Goal: Information Seeking & Learning: Understand process/instructions

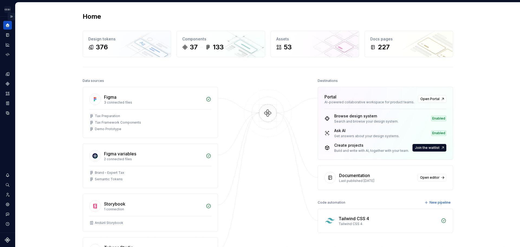
click at [11, 17] on button "Expand sidebar" at bounding box center [12, 17] width 8 height 8
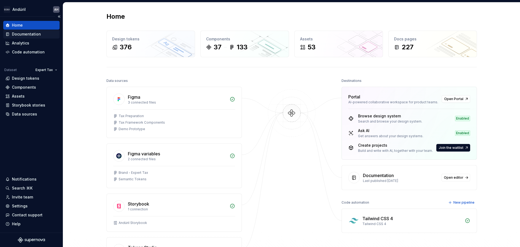
click at [38, 35] on div "Documentation" at bounding box center [26, 33] width 29 height 5
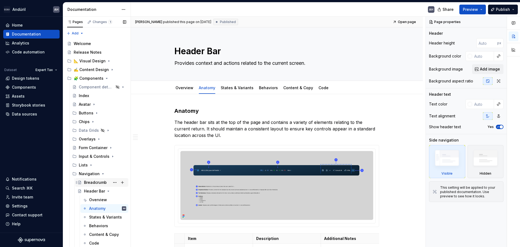
type textarea "*"
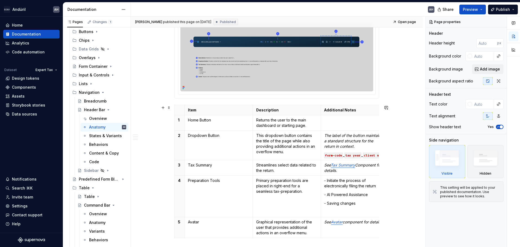
scroll to position [135, 0]
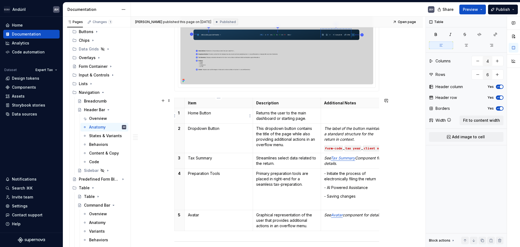
click at [217, 114] on p "Home Button" at bounding box center [218, 112] width 61 height 5
click at [218, 133] on td "Dropdown Button" at bounding box center [218, 138] width 68 height 30
click at [281, 121] on td "Returns the user to the main dashboard or starting page." at bounding box center [287, 115] width 68 height 15
click at [341, 115] on p at bounding box center [354, 112] width 61 height 5
click at [275, 124] on td "This dropdown button contains the title of the page while also providing additi…" at bounding box center [287, 138] width 68 height 30
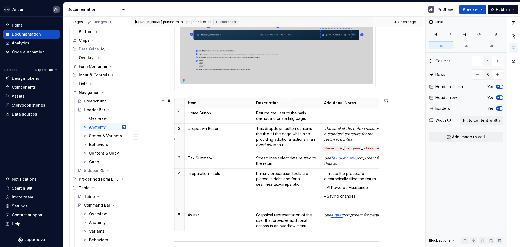
click at [276, 145] on p "This dropdown button contains the title of the page while also providing additi…" at bounding box center [286, 137] width 61 height 22
click at [210, 136] on td "Dropdown Button" at bounding box center [218, 138] width 68 height 30
click at [262, 134] on p "This dropdown button contains the title of the page while also providing additi…" at bounding box center [286, 137] width 61 height 22
click at [295, 134] on p "This dropdown button contains the title of the page while also providing additi…" at bounding box center [286, 137] width 61 height 22
click at [306, 132] on p "This dropdown button contains the title of the page while also providing additi…" at bounding box center [286, 137] width 61 height 22
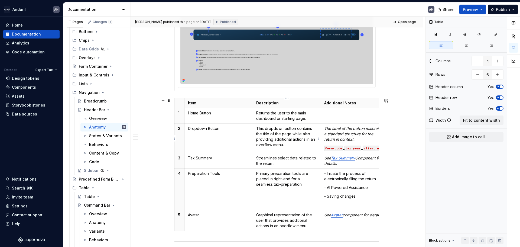
click at [301, 147] on p "This dropdown button contains the title of the page while also providing additi…" at bounding box center [286, 137] width 61 height 22
click at [307, 140] on p "This dropdown button contains the title of the page while also providing additi…" at bounding box center [286, 137] width 61 height 22
click at [304, 145] on p "This dropdown button contains the title of the page while also providing additi…" at bounding box center [286, 137] width 61 height 22
click at [297, 118] on p "Returns the user to the main dashboard or starting page." at bounding box center [286, 115] width 61 height 11
click at [309, 118] on p "Returns the user to the main dashboard or starting page." at bounding box center [286, 115] width 61 height 11
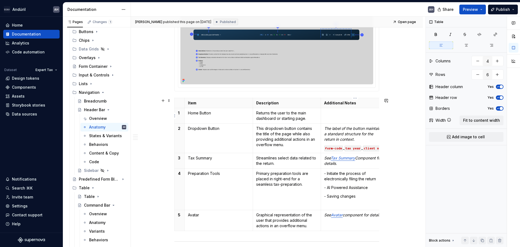
click at [343, 116] on td at bounding box center [355, 115] width 68 height 15
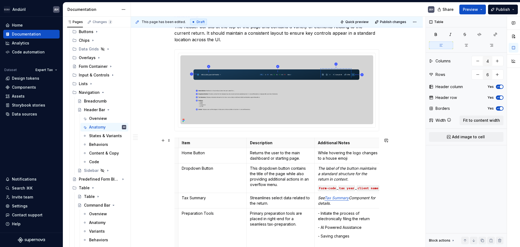
scroll to position [81, 0]
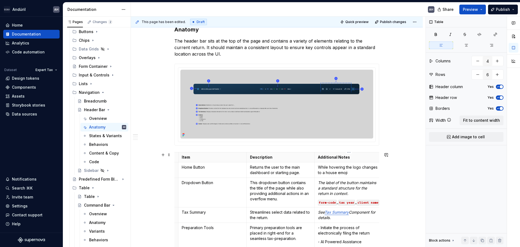
click at [342, 171] on p "While hovering the logo changes to a house emoji" at bounding box center [348, 169] width 61 height 11
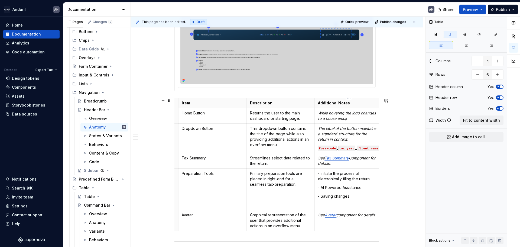
click at [354, 138] on p "The label of the button maintains a standard structure for the return in contex…" at bounding box center [348, 134] width 61 height 16
click at [370, 133] on p "The label of the button maintains a standard structure for the return in contex…" at bounding box center [348, 134] width 61 height 16
click at [353, 139] on p "The label of the button maintains a standard structure for the return in contex…" at bounding box center [348, 134] width 61 height 16
click at [353, 134] on em "The label of the button maintains a standard structure for the return in contex…" at bounding box center [347, 133] width 59 height 15
click at [321, 134] on em "The label of the button maintains a standard structure for the return in contex…" at bounding box center [347, 133] width 59 height 15
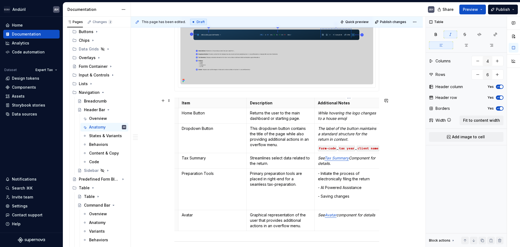
click at [358, 134] on em "The label of the button maintains a standard structure for the return in contex…" at bounding box center [347, 133] width 59 height 15
click at [357, 139] on p "The label of the button maintains a standard structure for the return in contex…" at bounding box center [348, 134] width 61 height 16
click at [361, 134] on em "The label of the button maintains a standard structure for the return in contex…" at bounding box center [347, 133] width 59 height 15
click at [358, 134] on em "The label of the button maintains a standard structure for the return in contex…" at bounding box center [347, 133] width 59 height 15
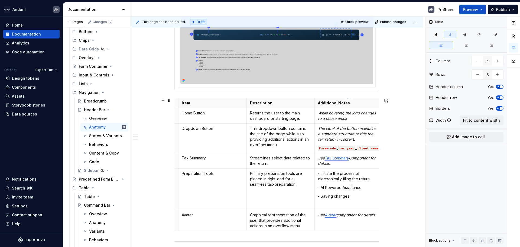
click at [350, 165] on p "See Tax Summary Component for details." at bounding box center [348, 160] width 61 height 11
click at [275, 164] on p "Streamlines select data related to the return." at bounding box center [280, 160] width 61 height 11
click at [354, 184] on td "- Initiate the process of electronically filing the return - AI Powered Assista…" at bounding box center [349, 188] width 68 height 41
click at [247, 176] on td "Primary preparation tools are placed in right-end for a seamless tax-preparatio…" at bounding box center [280, 188] width 68 height 41
click at [274, 176] on p "Primary preparation tools are placed in right-end for a seamless tax-preparatio…" at bounding box center [280, 179] width 61 height 16
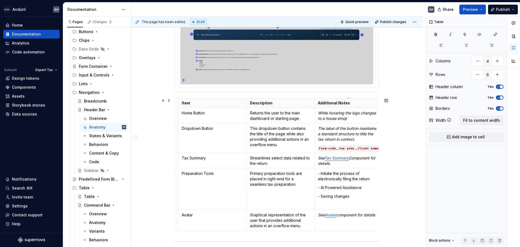
click at [349, 178] on p "- Initiate the process of electronically filing the return" at bounding box center [348, 176] width 61 height 11
click at [354, 195] on p "- Saving changes" at bounding box center [348, 195] width 61 height 5
drag, startPoint x: 356, startPoint y: 194, endPoint x: 347, endPoint y: 189, distance: 10.6
click at [347, 189] on td "- Initiate the process of electronically filing the return - AI Powered Assista…" at bounding box center [349, 188] width 68 height 41
click at [345, 197] on p "- Saving changes" at bounding box center [348, 195] width 61 height 5
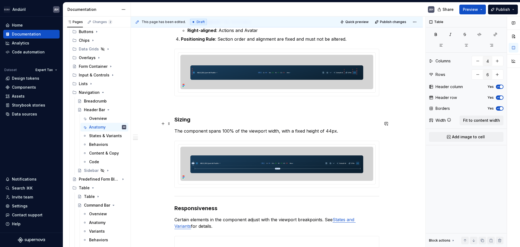
scroll to position [433, 0]
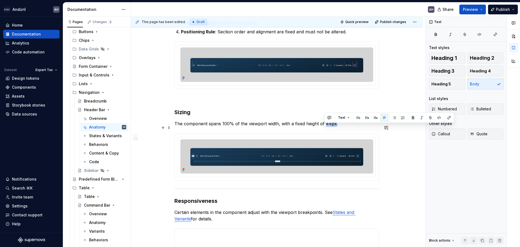
drag, startPoint x: 325, startPoint y: 128, endPoint x: 334, endPoint y: 130, distance: 9.6
click at [334, 127] on p "The component spans 100% of the viewport width, with a fixed height of 44px." at bounding box center [276, 123] width 205 height 6
click at [436, 119] on button "button" at bounding box center [439, 118] width 8 height 8
click at [348, 126] on p "The component spans 100% of the viewport width, with a fixed height of 44px ." at bounding box center [276, 123] width 205 height 6
click at [310, 127] on p "The component spans 100% of the viewport width, with a fixed height of 44px ." at bounding box center [276, 123] width 205 height 6
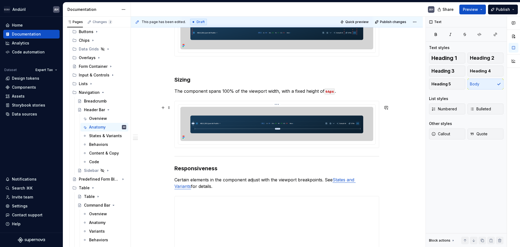
scroll to position [487, 0]
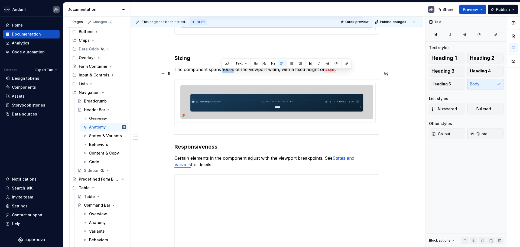
drag, startPoint x: 231, startPoint y: 73, endPoint x: 222, endPoint y: 72, distance: 9.5
click at [222, 72] on p "The component spans 100% of the viewport width, with a fixed height of 44px ." at bounding box center [276, 69] width 205 height 6
click at [344, 64] on button "button" at bounding box center [346, 64] width 8 height 8
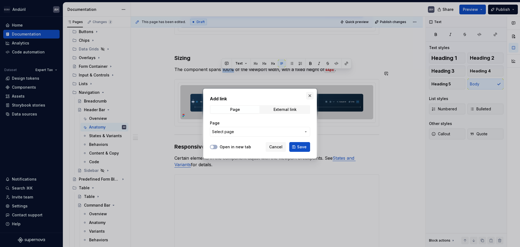
click at [310, 96] on button "button" at bounding box center [310, 96] width 8 height 8
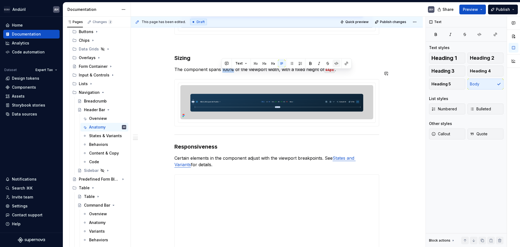
click at [335, 64] on button "button" at bounding box center [336, 64] width 8 height 8
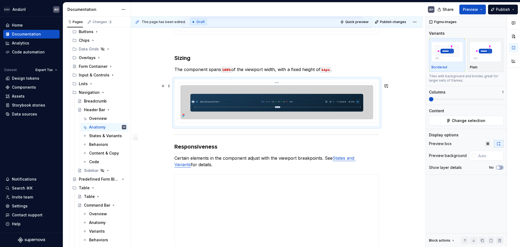
click at [324, 87] on div at bounding box center [276, 103] width 197 height 40
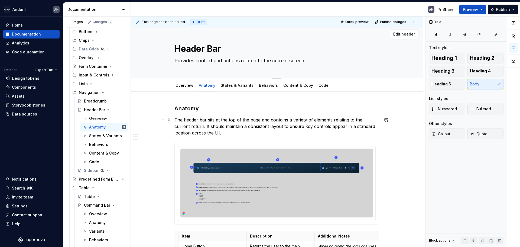
scroll to position [0, 0]
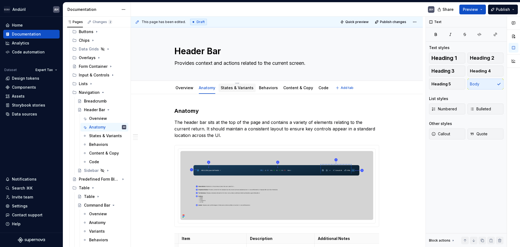
click at [230, 89] on link "States & Variants" at bounding box center [237, 87] width 33 height 5
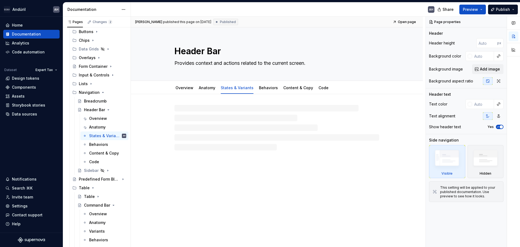
type textarea "*"
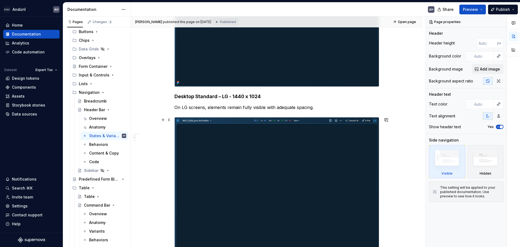
scroll to position [244, 0]
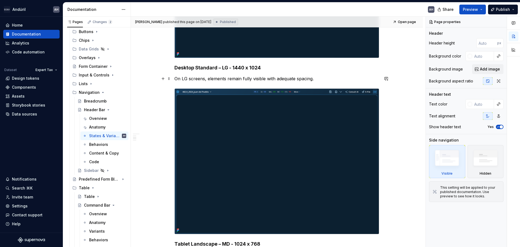
click at [319, 79] on p "On LG screens, elements remain fully visible with adequate spacing." at bounding box center [276, 78] width 205 height 6
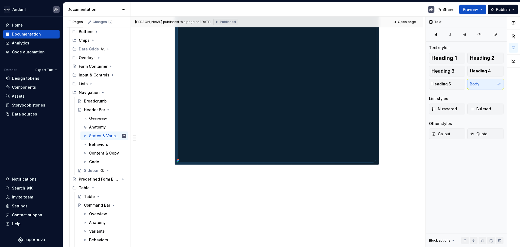
scroll to position [831, 0]
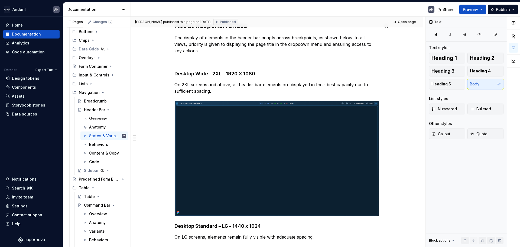
scroll to position [0, 0]
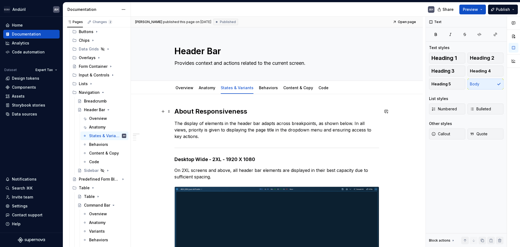
click at [175, 111] on h2 "About Responsiveness" at bounding box center [276, 111] width 205 height 9
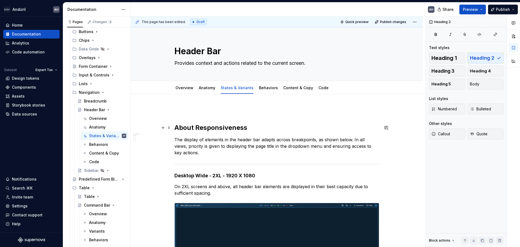
click at [192, 128] on h2 "About Responsiveness" at bounding box center [276, 127] width 205 height 9
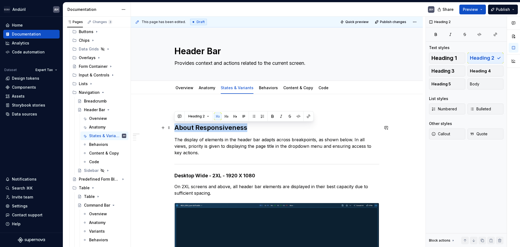
click at [192, 128] on h2 "About Responsiveness" at bounding box center [276, 127] width 205 height 9
copy h2 "About Responsiveness"
click at [215, 129] on h2 "About Responsiveness" at bounding box center [276, 127] width 205 height 9
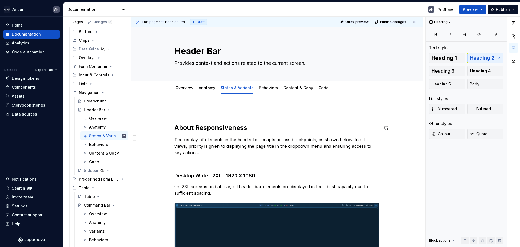
click at [187, 109] on p at bounding box center [276, 110] width 205 height 6
click at [186, 110] on p "About Responsiveness" at bounding box center [276, 110] width 205 height 6
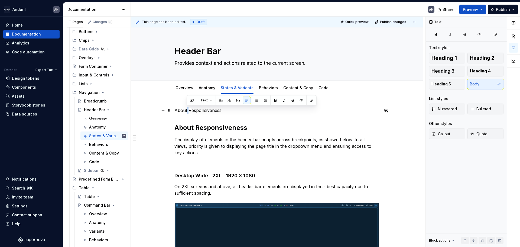
click at [186, 110] on p "About Responsiveness" at bounding box center [276, 110] width 205 height 6
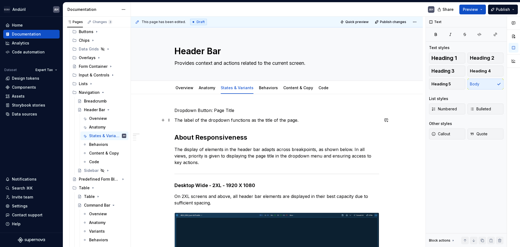
click at [310, 120] on p "The label of the dropdown functions as the title of the page." at bounding box center [276, 120] width 205 height 6
click at [213, 112] on p "Dropdown Button: Page Title" at bounding box center [276, 110] width 205 height 6
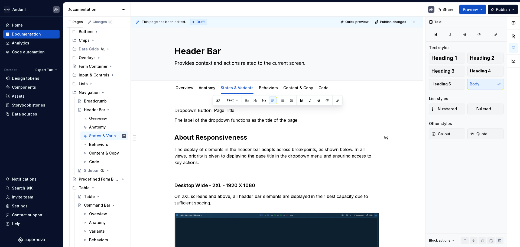
click at [203, 138] on h2 "About Responsiveness" at bounding box center [276, 137] width 205 height 9
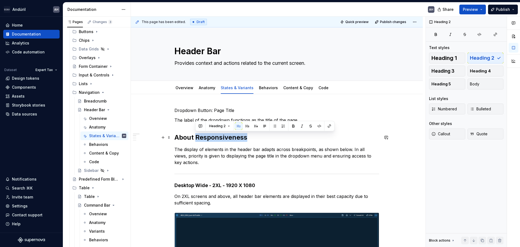
click at [203, 138] on h2 "About Responsiveness" at bounding box center [276, 137] width 205 height 9
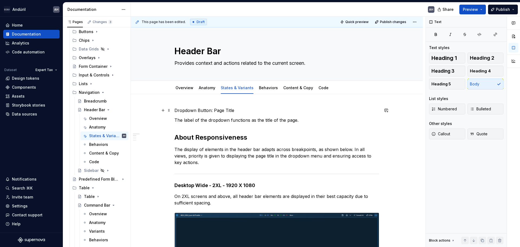
click at [204, 110] on p "Dropdown Button: Page Title" at bounding box center [276, 110] width 205 height 6
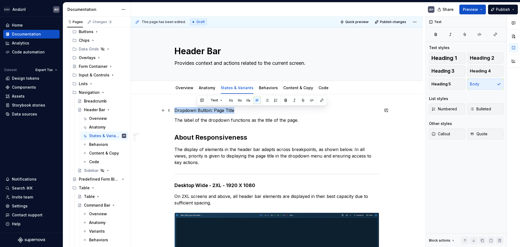
click at [204, 110] on p "Dropdown Button: Page Title" at bounding box center [276, 110] width 205 height 6
click at [208, 101] on button "button" at bounding box center [209, 100] width 8 height 8
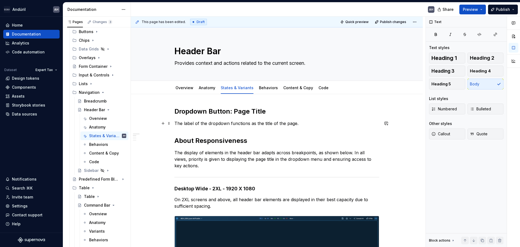
drag, startPoint x: 239, startPoint y: 125, endPoint x: 267, endPoint y: 123, distance: 28.0
click at [240, 125] on p "The label of the dropdown functions as the title of the page." at bounding box center [276, 123] width 205 height 6
click at [291, 125] on p "The label of the dropdown functions as the title of the page." at bounding box center [276, 123] width 205 height 6
click at [307, 125] on p "The label of the dropdown functions as the title of the page." at bounding box center [276, 123] width 205 height 6
click at [307, 123] on p "The label of the dropdown functions as the title of the page." at bounding box center [276, 123] width 205 height 6
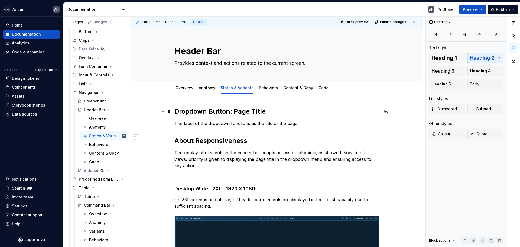
click at [262, 111] on h2 "Dropdown Button: Page Title" at bounding box center [276, 111] width 205 height 9
click at [316, 121] on p "The label of the dropdown functions as the title of the page." at bounding box center [276, 123] width 205 height 6
click at [305, 123] on p "The label of the dropdown functions as the title of the page." at bounding box center [276, 123] width 205 height 6
click at [253, 139] on h2 "About Responsiveness" at bounding box center [276, 140] width 205 height 9
click at [301, 121] on p "The label of the dropdown functions as the title of the page." at bounding box center [276, 123] width 205 height 6
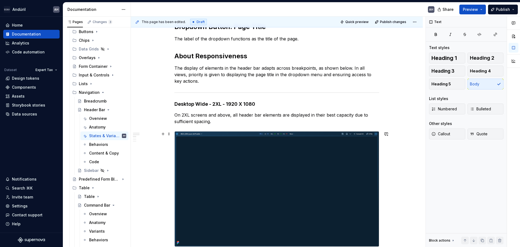
scroll to position [108, 0]
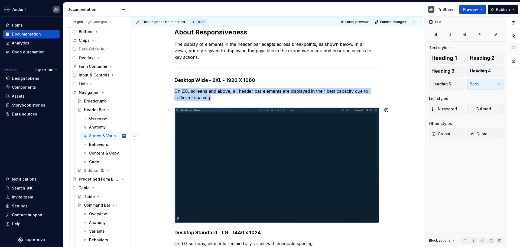
click at [257, 175] on img at bounding box center [277, 164] width 204 height 115
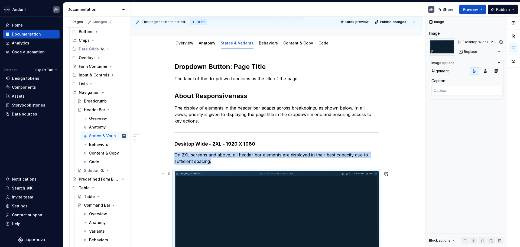
scroll to position [27, 0]
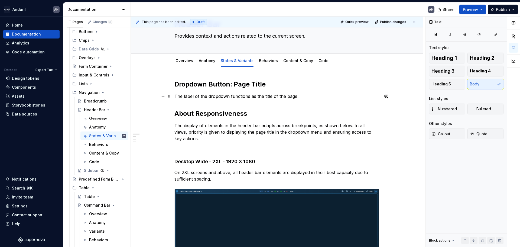
click at [315, 96] on p "The label of the dropdown functions as the title of the page." at bounding box center [276, 96] width 205 height 6
click at [229, 86] on h2 "Dropdown Button: Page Title" at bounding box center [276, 84] width 205 height 9
click at [303, 96] on p "The label of the dropdown functions as the title of the page." at bounding box center [276, 96] width 205 height 6
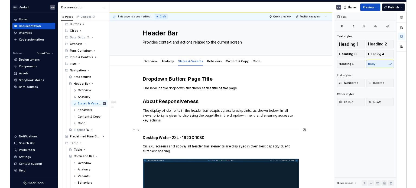
scroll to position [0, 0]
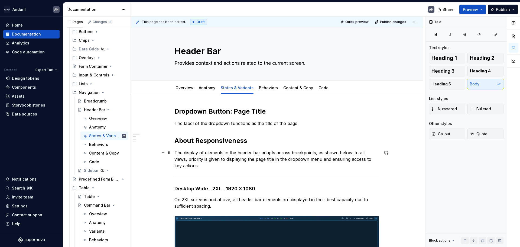
click at [217, 167] on p "The display of elements in the header bar adapts across breakpoints, as shown b…" at bounding box center [276, 158] width 205 height 19
click at [280, 113] on h2 "Dropdown Button: Page Title" at bounding box center [276, 111] width 205 height 9
click at [304, 124] on p "The label of the dropdown functions as the title of the page." at bounding box center [276, 123] width 205 height 6
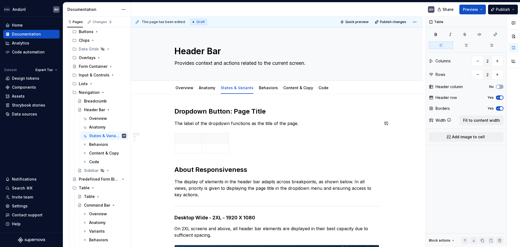
click at [304, 124] on p "The label of the dropdown functions as the title of the page." at bounding box center [276, 123] width 205 height 6
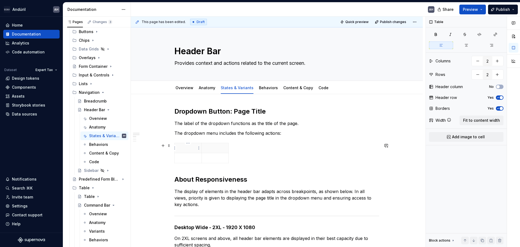
click at [183, 148] on p at bounding box center [188, 147] width 20 height 5
click at [489, 119] on span "Fit to content width" at bounding box center [481, 120] width 37 height 5
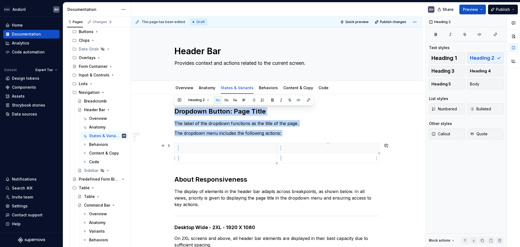
drag, startPoint x: 175, startPoint y: 110, endPoint x: 306, endPoint y: 157, distance: 138.6
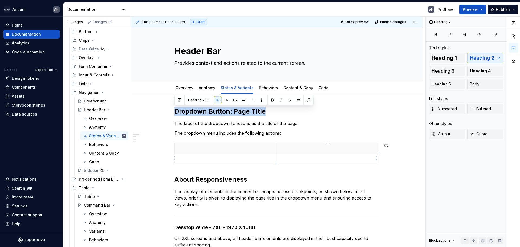
copy h2 "Dropdown Button: Page Title"
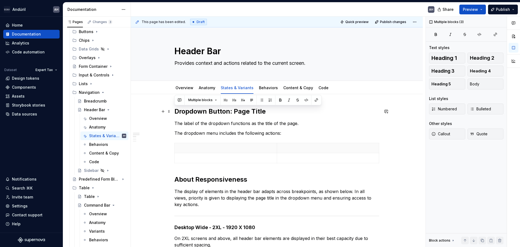
drag, startPoint x: 285, startPoint y: 135, endPoint x: 173, endPoint y: 108, distance: 115.5
copy div "Dropdown Button: Page Title The label of the dropdown functions as the title of…"
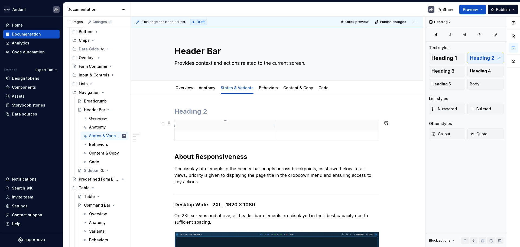
click at [180, 123] on p at bounding box center [226, 124] width 96 height 5
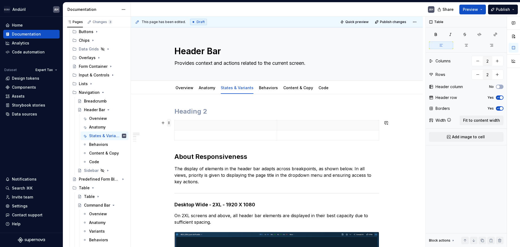
click at [170, 122] on span at bounding box center [169, 123] width 4 height 8
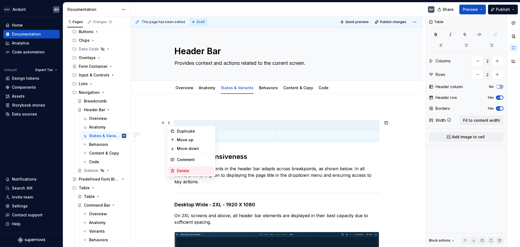
click at [178, 169] on div "Delete" at bounding box center [194, 170] width 35 height 5
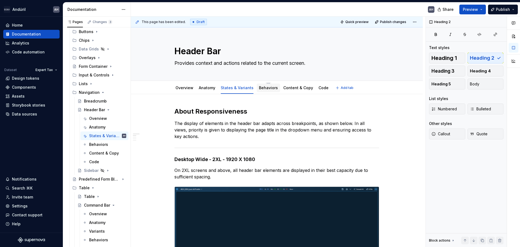
click at [262, 90] on div "Behaviors" at bounding box center [268, 87] width 19 height 5
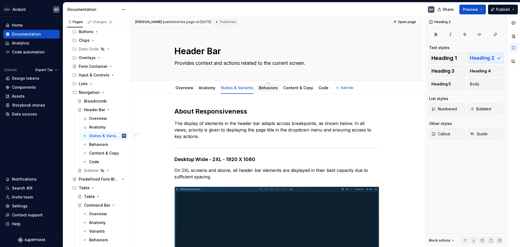
click at [264, 91] on div "Behaviors" at bounding box center [268, 87] width 23 height 9
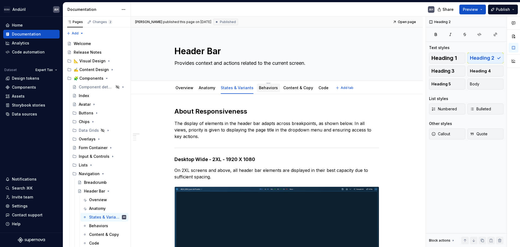
click at [270, 87] on link "Behaviors" at bounding box center [268, 87] width 19 height 5
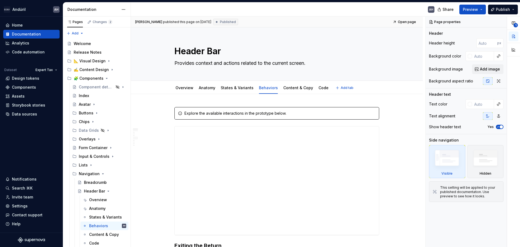
type textarea "*"
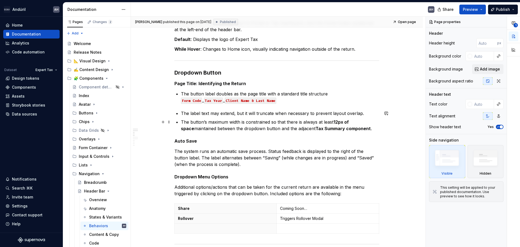
scroll to position [244, 0]
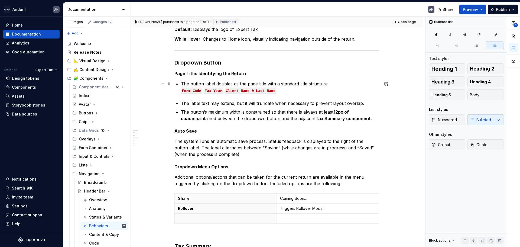
click at [328, 84] on p "The button label doubles as the page title with a standard title structure Form…" at bounding box center [280, 86] width 198 height 13
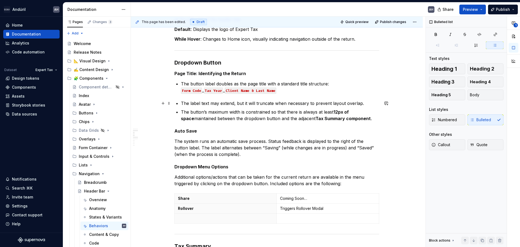
click at [361, 103] on p "The label text may extend, but it will truncate when necessary to prevent layou…" at bounding box center [280, 103] width 198 height 6
click at [361, 118] on p "The button’s maximum width is constrained so that there is always at least 12px…" at bounding box center [280, 115] width 198 height 13
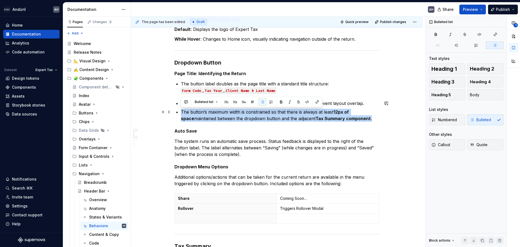
drag, startPoint x: 361, startPoint y: 118, endPoint x: 177, endPoint y: 112, distance: 184.5
click at [181, 112] on li "The button’s maximum width is constrained so that there is always at least 12px…" at bounding box center [280, 115] width 198 height 13
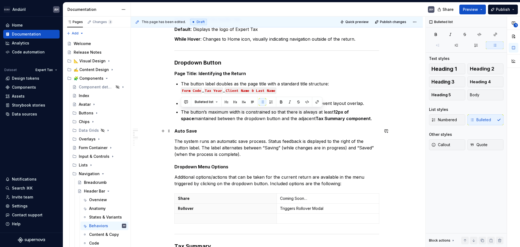
click at [364, 132] on h5 "Auto Save" at bounding box center [276, 130] width 205 height 5
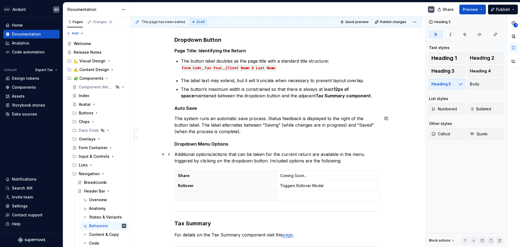
scroll to position [325, 0]
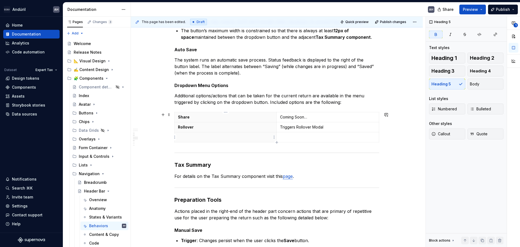
click at [205, 135] on p at bounding box center [225, 136] width 95 height 5
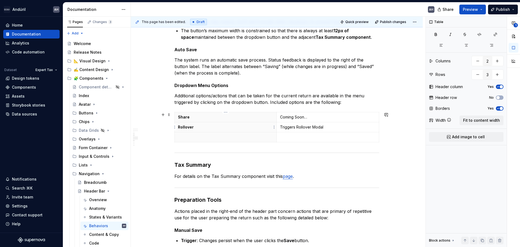
click at [198, 129] on p "Rollover" at bounding box center [225, 126] width 95 height 5
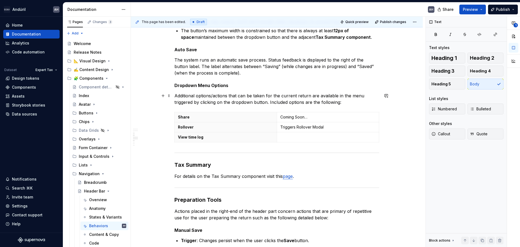
click at [345, 101] on p "Additional options/actions that can be taken for the current return are availab…" at bounding box center [276, 98] width 205 height 13
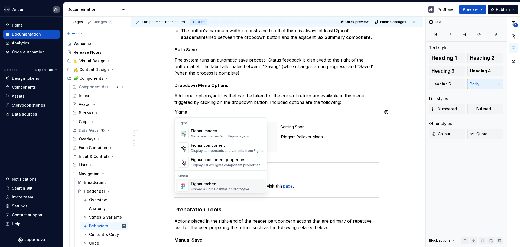
click at [225, 183] on div "Figma embed" at bounding box center [220, 183] width 58 height 5
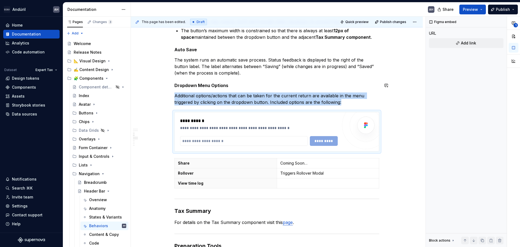
click at [213, 90] on div "**********" at bounding box center [276, 129] width 205 height 694
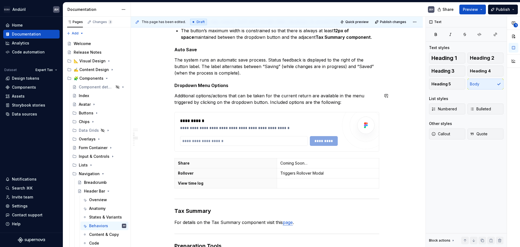
click at [282, 92] on div "**********" at bounding box center [276, 129] width 205 height 694
click at [336, 101] on p "Additional options/actions that can be taken for the current return are availab…" at bounding box center [276, 98] width 205 height 13
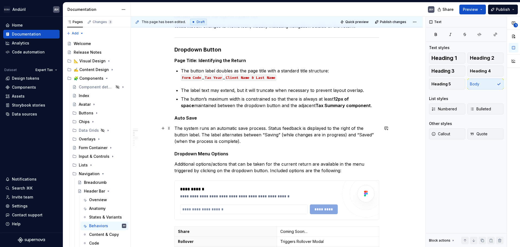
scroll to position [244, 0]
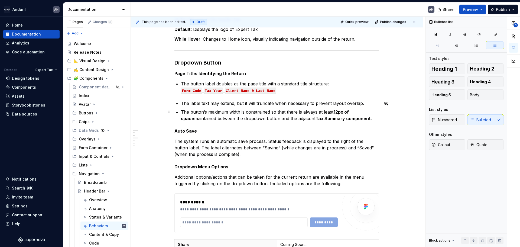
click at [368, 118] on p "The button’s maximum width is constrained so that there is always at least 12px…" at bounding box center [280, 115] width 198 height 13
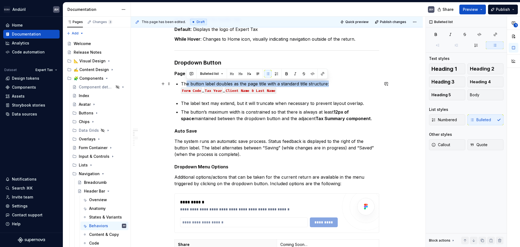
drag, startPoint x: 185, startPoint y: 82, endPoint x: 331, endPoint y: 84, distance: 145.7
click at [331, 84] on p "The button label doubles as the page title with a standard title structure: For…" at bounding box center [280, 86] width 198 height 13
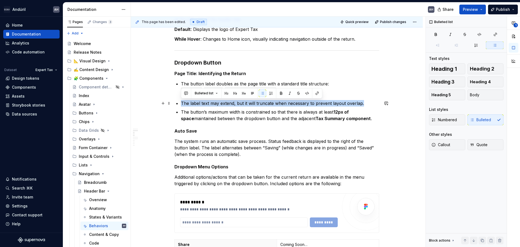
drag, startPoint x: 363, startPoint y: 102, endPoint x: 181, endPoint y: 104, distance: 182.5
click at [181, 104] on p "The label text may extend, but it will truncate when necessary to prevent layou…" at bounding box center [280, 103] width 198 height 6
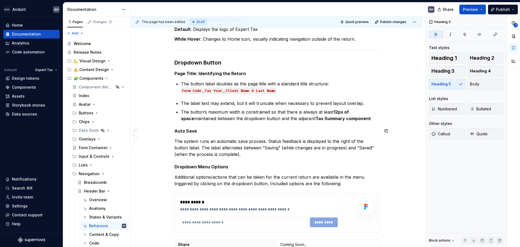
click at [297, 126] on div "**********" at bounding box center [276, 210] width 205 height 694
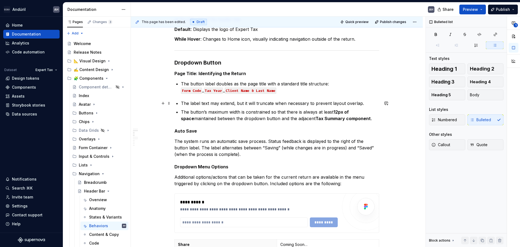
click at [186, 102] on p "The label text may extend, but it will truncate when necessary to prevent layou…" at bounding box center [280, 103] width 198 height 6
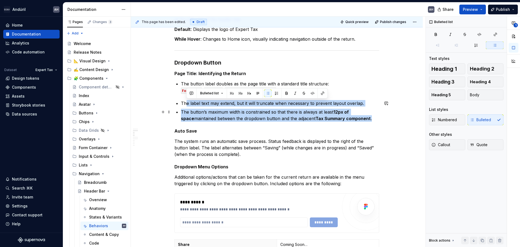
drag, startPoint x: 187, startPoint y: 103, endPoint x: 361, endPoint y: 119, distance: 175.0
click at [361, 119] on ul "The label text may extend, but it will truncate when necessary to prevent layou…" at bounding box center [280, 111] width 198 height 22
click at [361, 119] on p "The button’s maximum width is constrained so that there is always at least 12px…" at bounding box center [280, 115] width 198 height 13
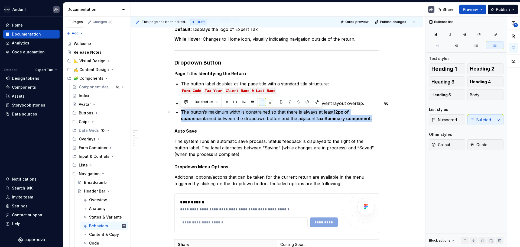
drag, startPoint x: 181, startPoint y: 111, endPoint x: 377, endPoint y: 115, distance: 196.6
click at [377, 115] on p "The button’s maximum width is constrained so that there is always at least 12px…" at bounding box center [280, 115] width 198 height 13
click at [363, 121] on p "The button’s maximum width is constrained so that there is always at least 12px…" at bounding box center [280, 115] width 198 height 13
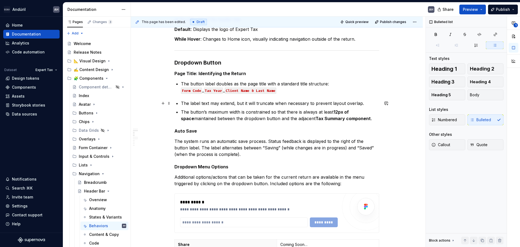
click at [240, 103] on p "The label text may extend, but it will truncate when necessary to prevent layou…" at bounding box center [280, 103] width 198 height 6
click at [234, 103] on p "The label text may extend, but it will truncate when necessary to prevent layou…" at bounding box center [280, 103] width 198 height 6
click at [235, 103] on p "The label text may extend, but it will truncate when necessary to prevent layou…" at bounding box center [280, 103] width 198 height 6
click at [361, 103] on p "The label text may extend, but it will truncate when necessary to prevent layou…" at bounding box center [280, 103] width 198 height 6
click at [361, 117] on p "The button’s maximum width is constrained so that there is always at least 12px…" at bounding box center [280, 115] width 198 height 13
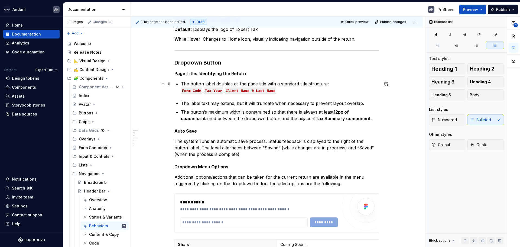
click at [286, 90] on p "The button label doubles as the page title with a standard title structure: For…" at bounding box center [280, 86] width 198 height 13
click at [329, 85] on p "The button label doubles as the page title with a standard title structure: For…" at bounding box center [280, 86] width 198 height 13
click at [332, 113] on p "The button’s maximum width is constrained so that there is always at least 12px…" at bounding box center [280, 115] width 198 height 13
click at [350, 112] on strong "12px of space" at bounding box center [265, 115] width 169 height 12
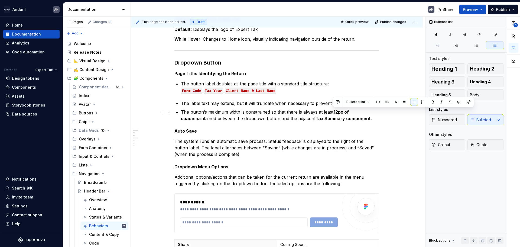
click at [334, 112] on p "The button’s maximum width is constrained so that there is always at least 12px…" at bounding box center [280, 115] width 198 height 13
click at [345, 113] on strong "12px of space" at bounding box center [265, 115] width 169 height 12
click at [186, 109] on p "The button’s maximum width is constrained so that there is always at least 12px…" at bounding box center [280, 115] width 198 height 13
click at [282, 112] on p "The button’s maximum width is constrained so that there is always at least 12px…" at bounding box center [280, 115] width 198 height 13
click at [330, 113] on p "The button’s maximum width is constrained so that there is always at least 12px…" at bounding box center [280, 115] width 198 height 13
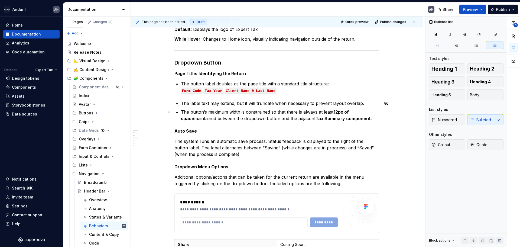
click at [205, 112] on p "The button’s maximum width is constrained so that there is always at least 12px…" at bounding box center [280, 115] width 198 height 13
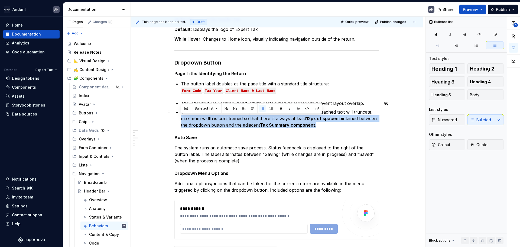
drag, startPoint x: 181, startPoint y: 118, endPoint x: 339, endPoint y: 122, distance: 158.5
click at [339, 122] on div "**********" at bounding box center [276, 213] width 205 height 701
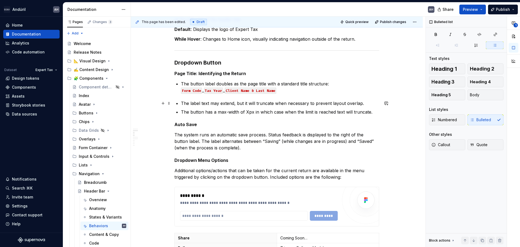
click at [195, 103] on p "The label text may extend, but it will truncate when necessary to prevent layou…" at bounding box center [280, 103] width 198 height 6
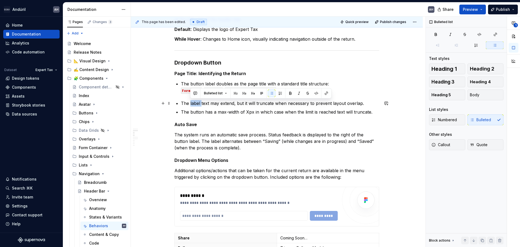
click at [195, 103] on p "The label text may extend, but it will truncate when necessary to prevent layou…" at bounding box center [280, 103] width 198 height 6
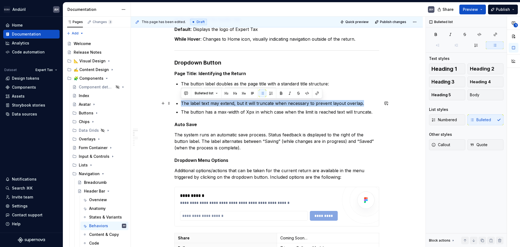
click at [368, 102] on p "The label text may extend, but it will truncate when necessary to prevent layou…" at bounding box center [280, 103] width 198 height 6
drag, startPoint x: 365, startPoint y: 102, endPoint x: 168, endPoint y: 99, distance: 196.6
click at [168, 99] on div "**********" at bounding box center [277, 240] width 292 height 781
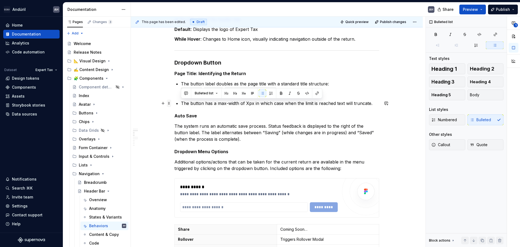
drag, startPoint x: 289, startPoint y: 103, endPoint x: 169, endPoint y: 105, distance: 119.4
click at [169, 105] on div "**********" at bounding box center [277, 236] width 292 height 772
copy p "The button has a max-width of Xpx in which case when the limit is reached text …"
click at [249, 106] on p "The button has a max-width of Xpx in which case when the limit is reached text …" at bounding box center [280, 103] width 198 height 6
drag, startPoint x: 252, startPoint y: 105, endPoint x: 245, endPoint y: 104, distance: 7.6
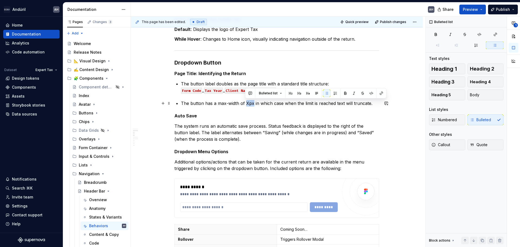
click at [245, 104] on p "The button has a max-width of Xpx in which case when the limit is reached text …" at bounding box center [280, 103] width 198 height 6
click at [369, 94] on button "button" at bounding box center [371, 93] width 8 height 8
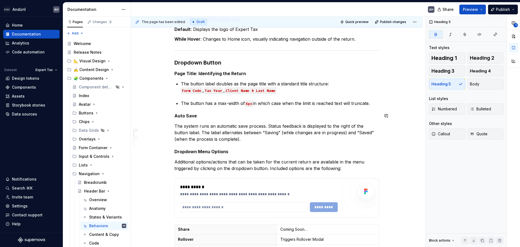
click at [274, 107] on div "**********" at bounding box center [276, 202] width 205 height 679
type textarea "*"
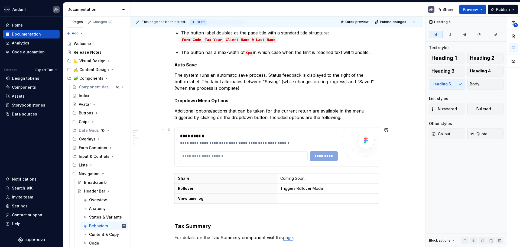
scroll to position [298, 0]
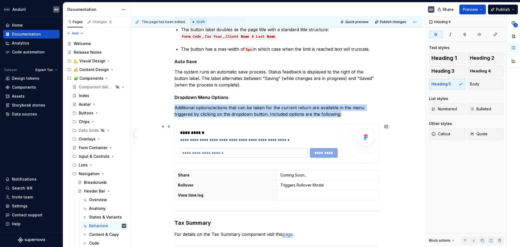
click at [277, 149] on input "text" at bounding box center [244, 153] width 128 height 10
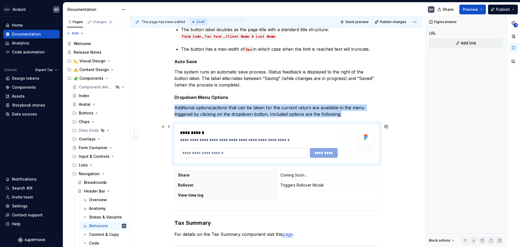
click at [273, 152] on input "text" at bounding box center [244, 153] width 128 height 10
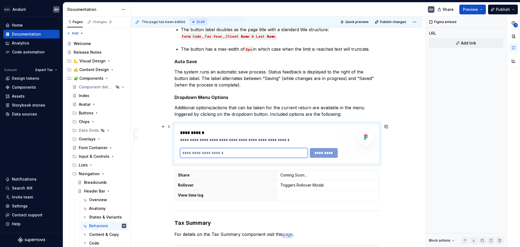
paste input "**********"
type input "**********"
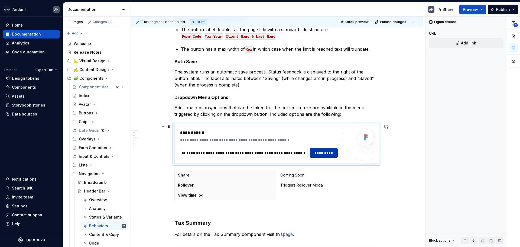
scroll to position [0, 0]
click at [331, 153] on span "*********" at bounding box center [323, 152] width 21 height 5
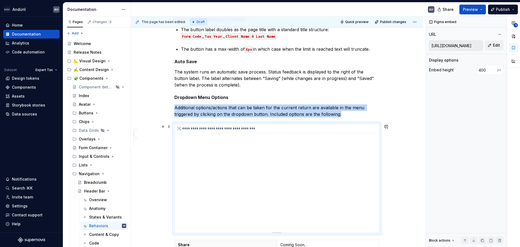
scroll to position [325, 0]
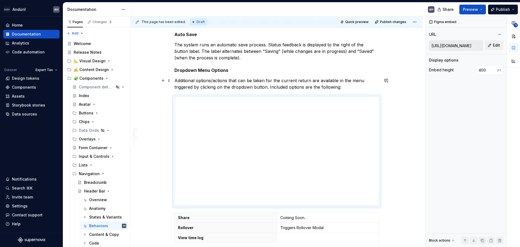
click at [268, 79] on p "Additional options/actions that can be taken for the current return are availab…" at bounding box center [276, 83] width 205 height 13
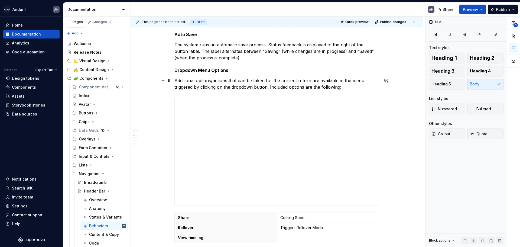
click at [224, 81] on p "Additional options/actions that can be taken for the current return are availab…" at bounding box center [276, 83] width 205 height 13
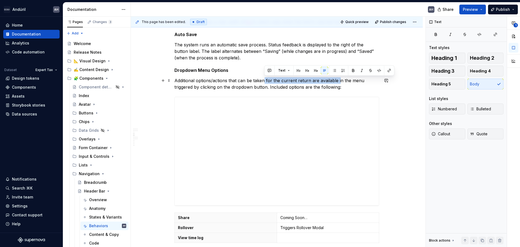
drag, startPoint x: 265, startPoint y: 80, endPoint x: 337, endPoint y: 79, distance: 72.3
click at [337, 79] on p "Additional options/actions that can be taken for the current return are availab…" at bounding box center [276, 83] width 205 height 13
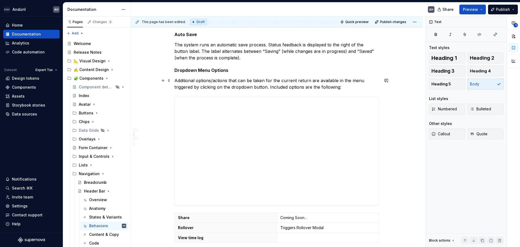
click at [219, 80] on p "Additional options/actions that can be taken for the current return are availab…" at bounding box center [276, 83] width 205 height 13
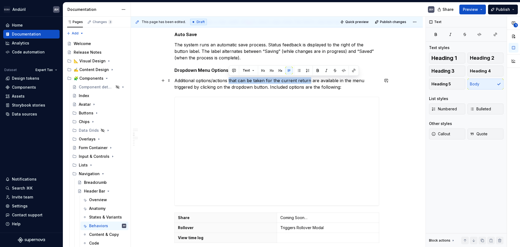
drag, startPoint x: 229, startPoint y: 81, endPoint x: 309, endPoint y: 80, distance: 79.9
click at [309, 80] on p "Additional options/actions that can be taken for the current return are availab…" at bounding box center [276, 83] width 205 height 13
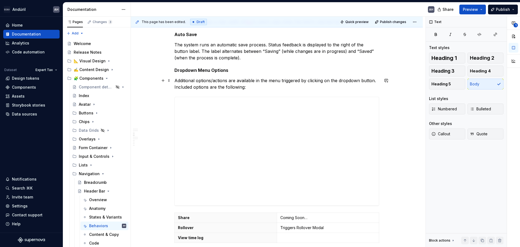
click at [274, 81] on p "Additional options/actions are available in the menu triggered by clicking on t…" at bounding box center [276, 83] width 205 height 13
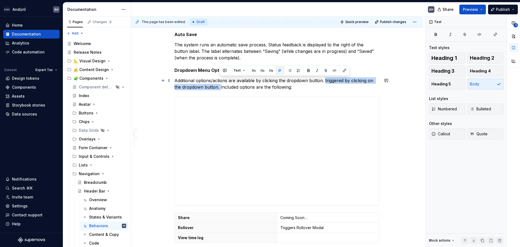
drag, startPoint x: 220, startPoint y: 88, endPoint x: 324, endPoint y: 81, distance: 104.7
click at [324, 81] on p "Additional options/actions are available by clicking the dropdown button. trigg…" at bounding box center [276, 83] width 205 height 13
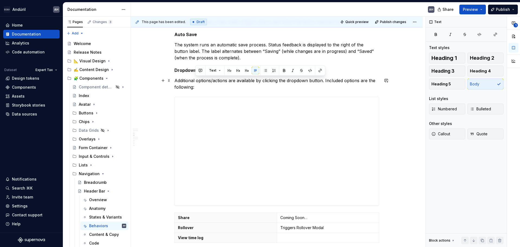
drag, startPoint x: 324, startPoint y: 81, endPoint x: 325, endPoint y: 89, distance: 8.4
click at [325, 89] on p "Additional options/actions are available by clicking the dropdown button. Inclu…" at bounding box center [276, 83] width 205 height 13
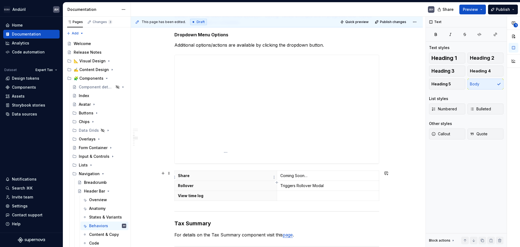
scroll to position [379, 0]
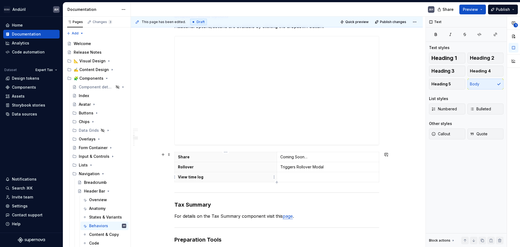
click at [198, 176] on p "View time log" at bounding box center [226, 176] width 96 height 5
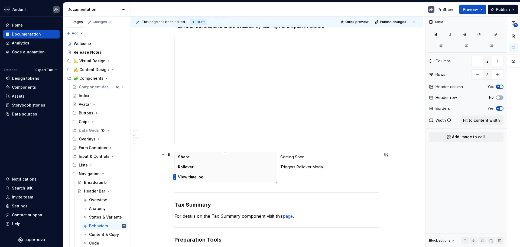
click at [175, 177] on html "Andúril AH Home Documentation Analytics Code automation Dataset Expert Tax Desi…" at bounding box center [260, 123] width 520 height 247
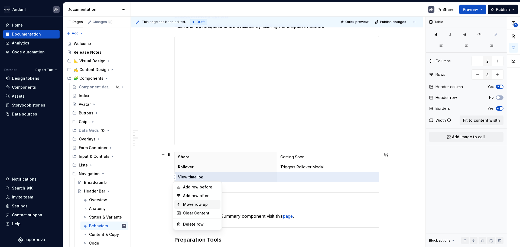
click at [199, 204] on div "Move row up" at bounding box center [200, 203] width 35 height 5
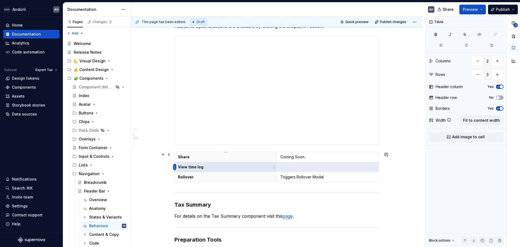
click at [174, 167] on html "Andúril AH Home Documentation Analytics Code automation Dataset Expert Tax Desi…" at bounding box center [260, 123] width 520 height 247
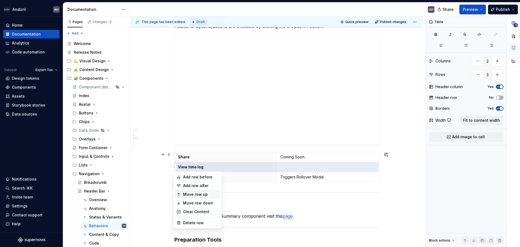
click at [200, 192] on div "Move row up" at bounding box center [200, 193] width 35 height 5
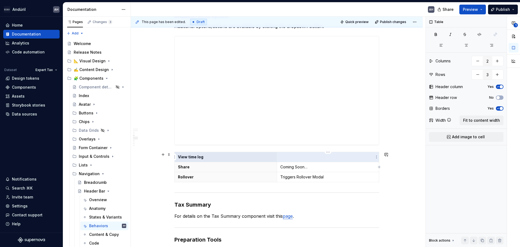
click at [307, 161] on td at bounding box center [328, 157] width 102 height 10
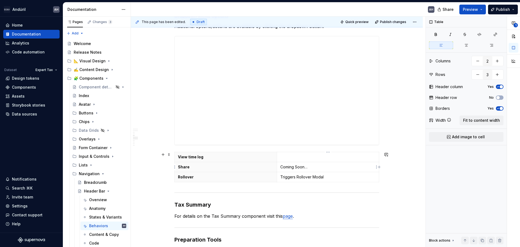
click at [305, 167] on p "Coming Soon…" at bounding box center [328, 166] width 96 height 5
drag, startPoint x: 311, startPoint y: 166, endPoint x: 281, endPoint y: 167, distance: 30.1
click at [281, 167] on p "Coming Soon…" at bounding box center [328, 166] width 96 height 5
click at [288, 179] on p "Triggers Rollover Modal" at bounding box center [328, 176] width 96 height 5
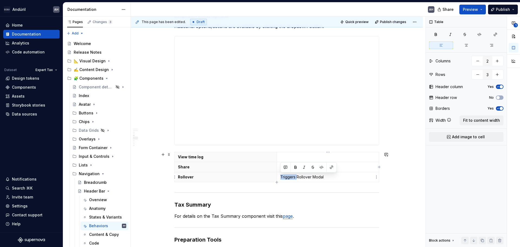
click at [288, 179] on p "Triggers Rollover Modal" at bounding box center [328, 176] width 96 height 5
click at [331, 177] on p "Triggers Rollover Modal" at bounding box center [328, 176] width 96 height 5
click at [324, 167] on p "Coming Soon…" at bounding box center [328, 166] width 96 height 5
click at [316, 167] on p "Coming Soon…" at bounding box center [328, 166] width 96 height 5
click at [182, 179] on p "Rollover" at bounding box center [226, 176] width 96 height 5
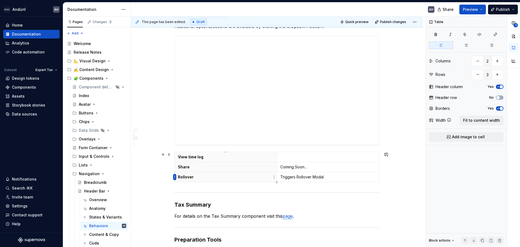
click at [175, 177] on html "Andúril AH Home Documentation Analytics Code automation Dataset Expert Tax Desi…" at bounding box center [260, 123] width 520 height 247
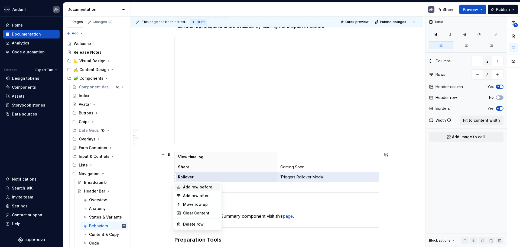
click at [192, 187] on div "Add row before" at bounding box center [200, 186] width 35 height 5
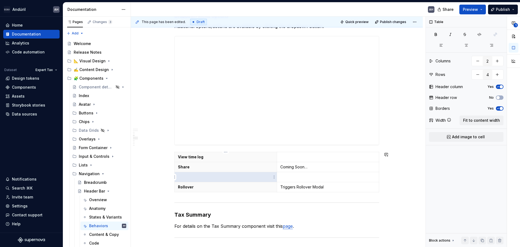
type input "3"
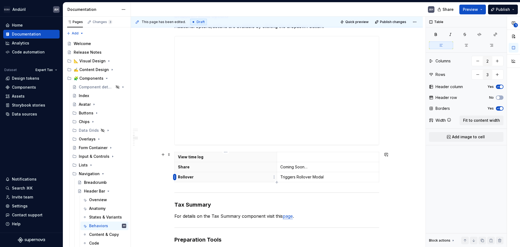
click at [175, 175] on html "Andúril AH Home Documentation Analytics Code automation Dataset Expert Tax Desi…" at bounding box center [260, 123] width 520 height 247
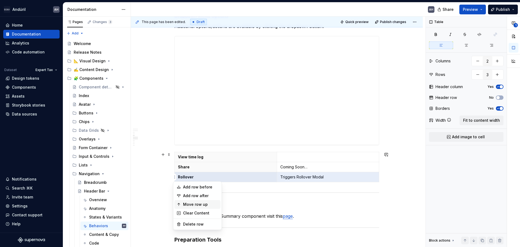
click at [189, 204] on div "Move row up" at bounding box center [200, 203] width 35 height 5
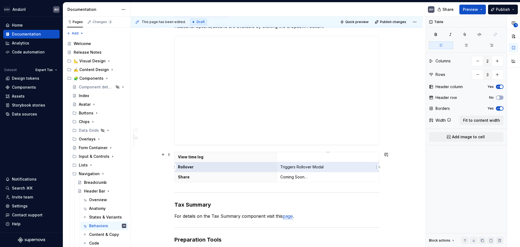
click at [318, 167] on p "Triggers Rollover Modal" at bounding box center [328, 166] width 96 height 5
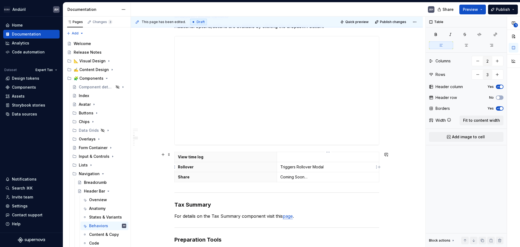
click at [325, 167] on p "Triggers Rollover Modal" at bounding box center [328, 166] width 96 height 5
click at [285, 157] on p at bounding box center [328, 156] width 96 height 5
click at [298, 168] on p "Triggers Rollover Modal" at bounding box center [328, 166] width 96 height 5
click at [340, 159] on p "Triggers the Activity Log" at bounding box center [328, 156] width 96 height 5
click at [336, 166] on p "Triggers Rollover Modal" at bounding box center [328, 166] width 96 height 5
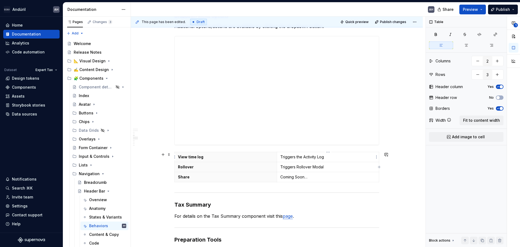
click at [335, 159] on p "Triggers the Activity Log" at bounding box center [328, 156] width 96 height 5
click at [334, 165] on p "Triggers Rollover Modal" at bounding box center [328, 166] width 96 height 5
click at [306, 176] on p "Coming Soon…" at bounding box center [328, 176] width 96 height 5
click at [335, 158] on p "Triggers the Activity Log" at bounding box center [328, 156] width 96 height 5
drag, startPoint x: 320, startPoint y: 175, endPoint x: 282, endPoint y: 176, distance: 38.7
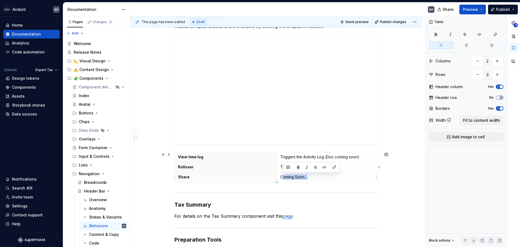
click at [282, 176] on p "Coming Soon…" at bounding box center [328, 176] width 96 height 5
click at [318, 178] on p "Coming Soon…" at bounding box center [328, 176] width 96 height 5
drag, startPoint x: 326, startPoint y: 157, endPoint x: 368, endPoint y: 157, distance: 42.8
click at [368, 157] on p "Triggers the Activity Log (Doc coming soon)" at bounding box center [328, 156] width 96 height 5
copy p "(Doc coming soon)"
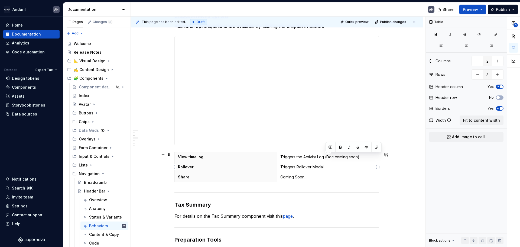
click at [345, 166] on p "Triggers Rollover Modal" at bounding box center [328, 166] width 96 height 5
drag, startPoint x: 310, startPoint y: 178, endPoint x: 280, endPoint y: 177, distance: 29.5
click at [280, 177] on p "Coming Soon…" at bounding box center [328, 176] width 96 height 5
click at [335, 177] on p "(Doc coming soon)" at bounding box center [328, 176] width 96 height 5
click at [318, 208] on h3 "Tax Summary" at bounding box center [276, 205] width 205 height 8
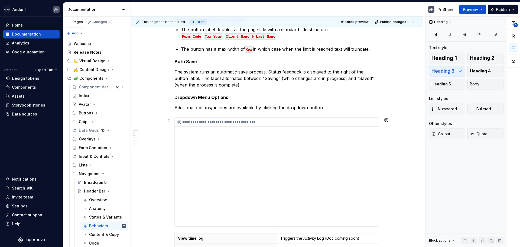
scroll to position [244, 0]
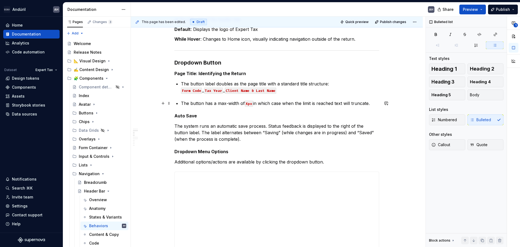
click at [378, 101] on p "The button has a max-width of Xpx in which case when the limit is reached text …" at bounding box center [280, 103] width 198 height 6
click at [240, 72] on h5 "Page Title: Identifying the Return" at bounding box center [276, 73] width 205 height 5
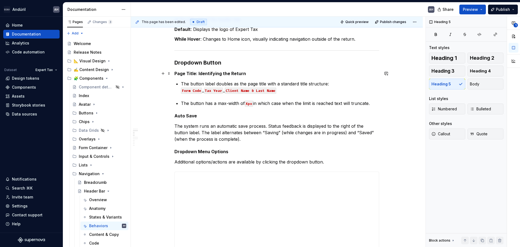
click at [246, 73] on h5 "Page Title: Identifying the Return" at bounding box center [276, 73] width 205 height 5
click at [215, 100] on p "The button has a max-width of Xpx in which case when the limit is reached text …" at bounding box center [280, 103] width 198 height 6
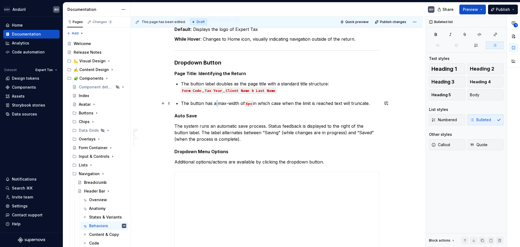
click at [215, 100] on p "The button has a max-width of Xpx in which case when the limit is reached text …" at bounding box center [280, 103] width 198 height 6
click at [282, 104] on p "The button has a max-width of Xpx in which case when the limit is reached text …" at bounding box center [280, 103] width 198 height 6
type textarea "*"
